Goal: Find specific page/section: Find specific page/section

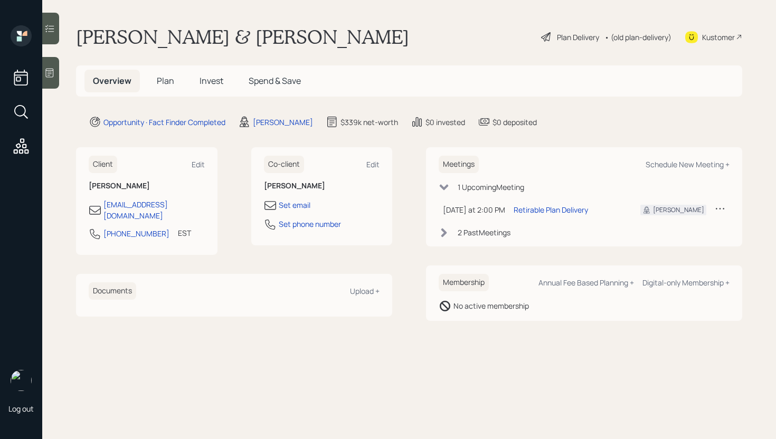
click at [58, 72] on div at bounding box center [50, 73] width 17 height 32
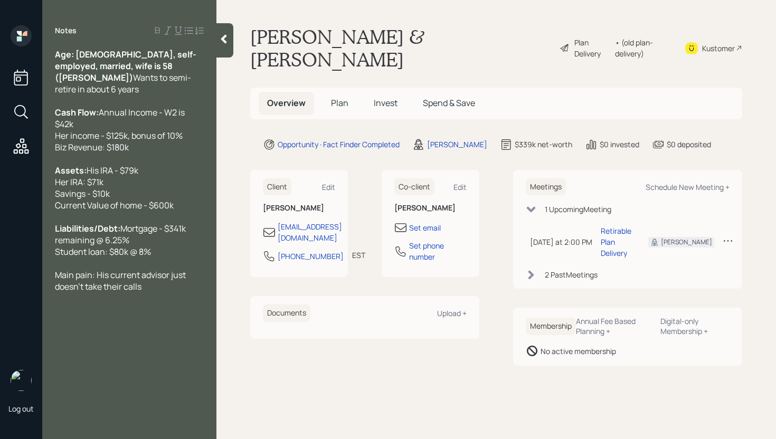
click at [344, 97] on span "Plan" at bounding box center [339, 103] width 17 height 12
